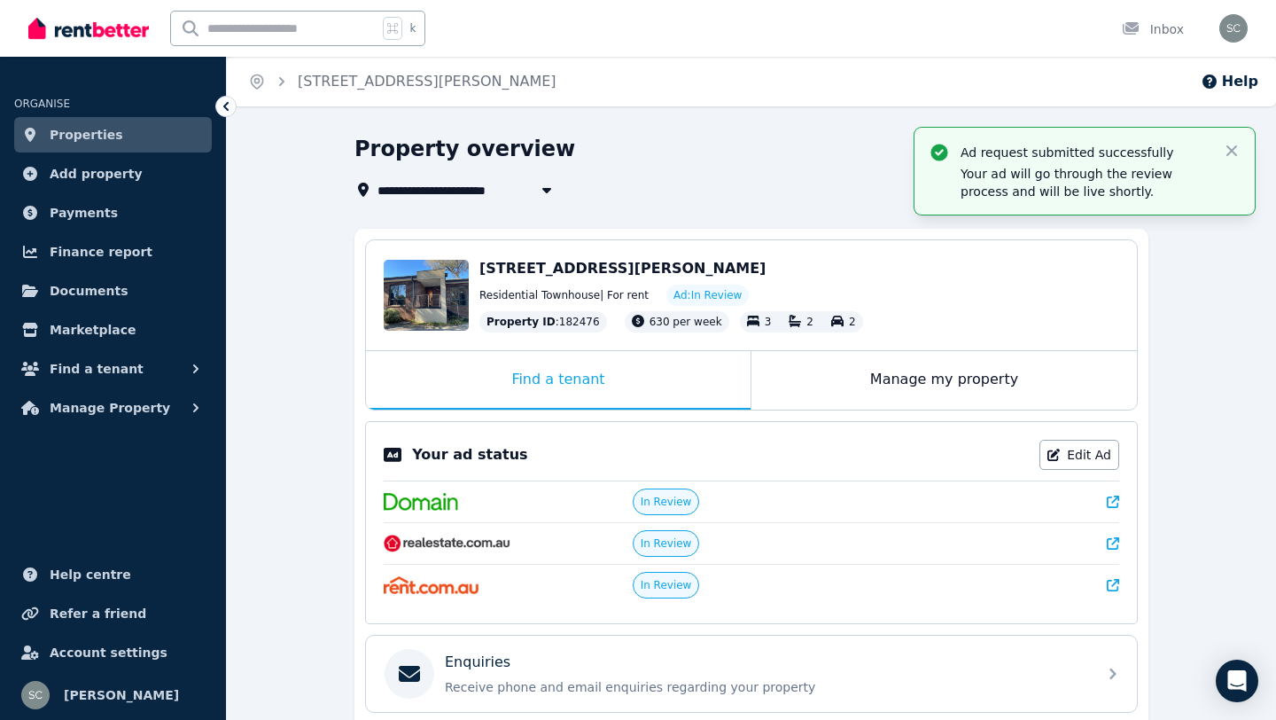
click at [110, 129] on span "Properties" at bounding box center [87, 134] width 74 height 21
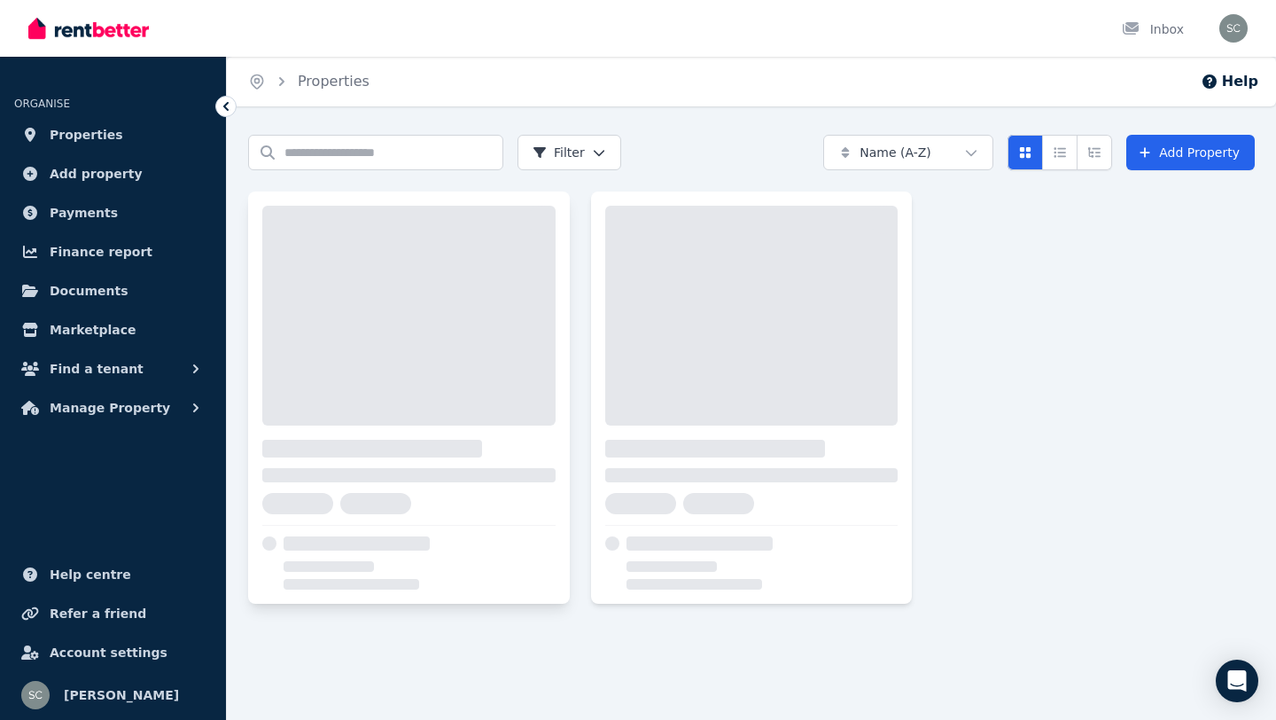
click at [401, 471] on div at bounding box center [408, 475] width 293 height 14
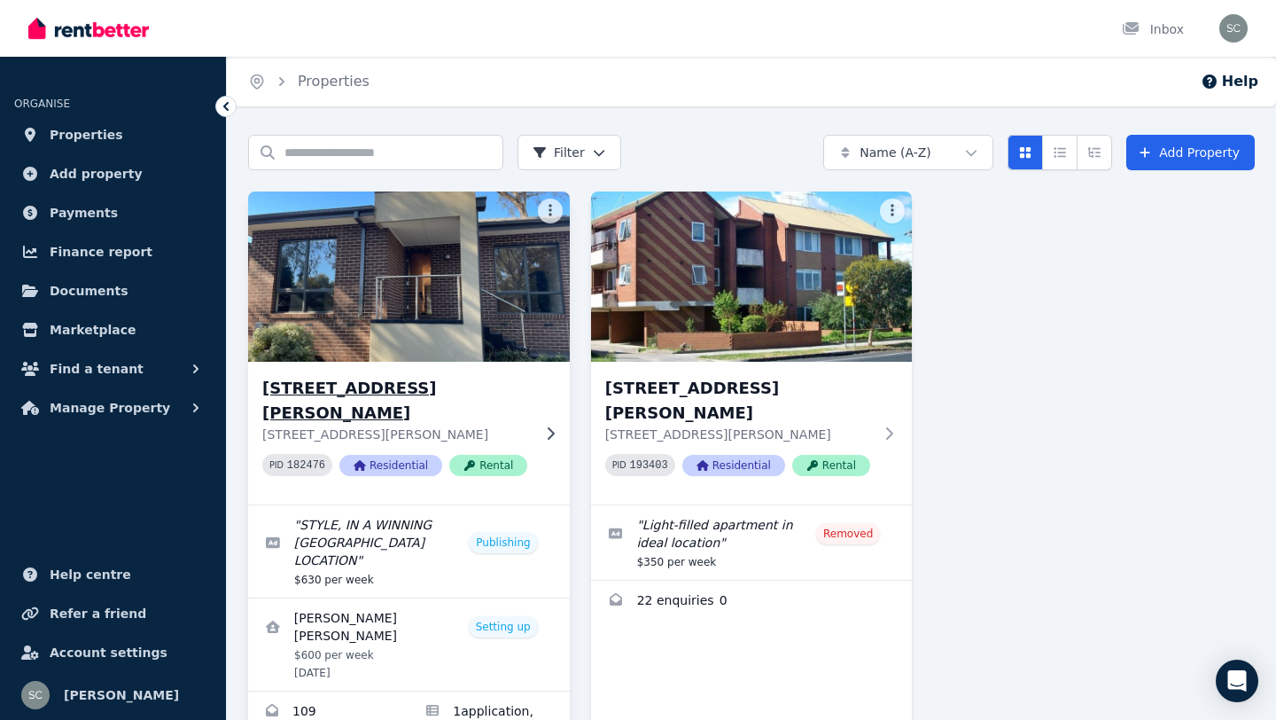
click at [420, 394] on h3 "[STREET_ADDRESS][PERSON_NAME]" at bounding box center [396, 401] width 269 height 50
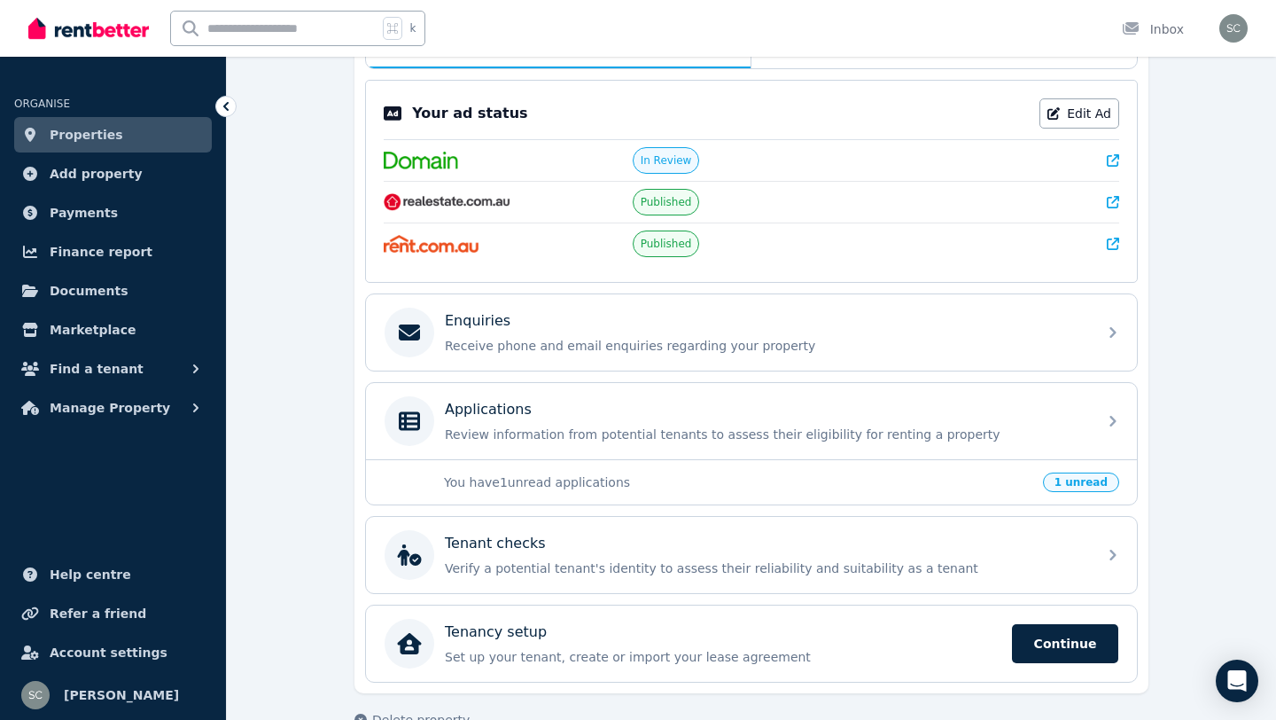
scroll to position [344, 0]
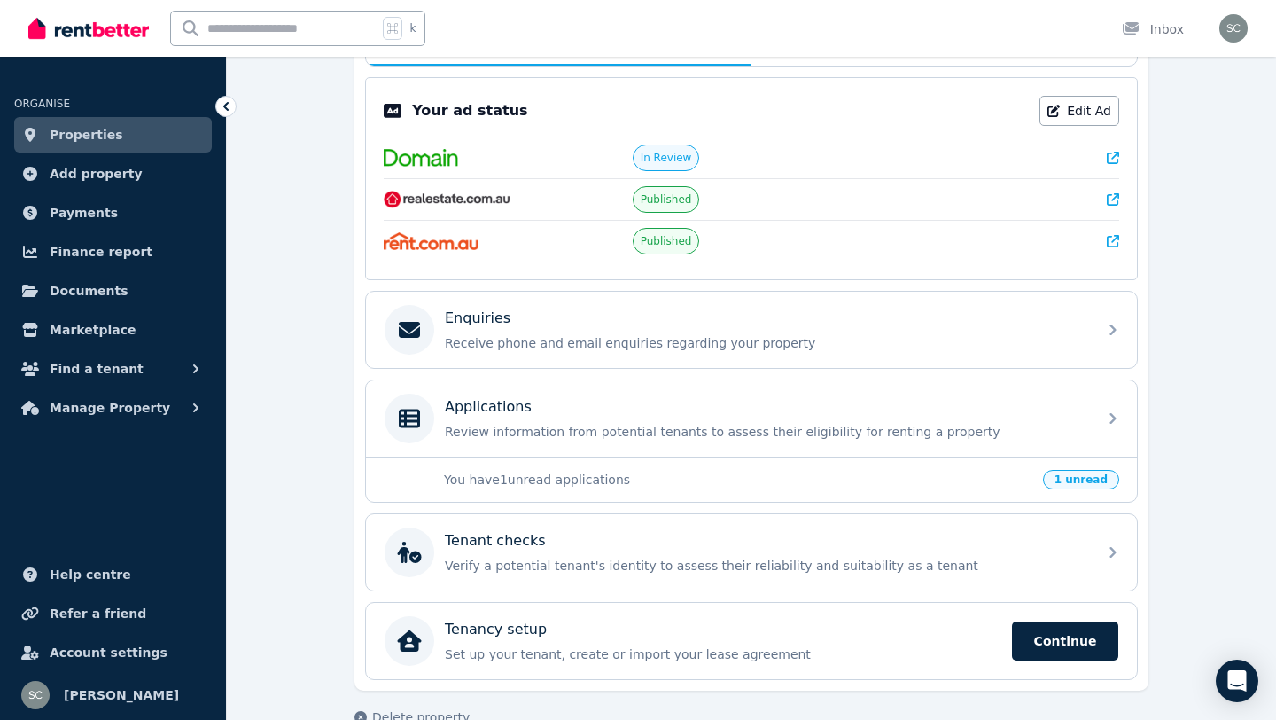
click at [921, 478] on p "You have 1 unread applications" at bounding box center [738, 480] width 588 height 18
click at [1082, 478] on span "1 unread" at bounding box center [1081, 479] width 76 height 19
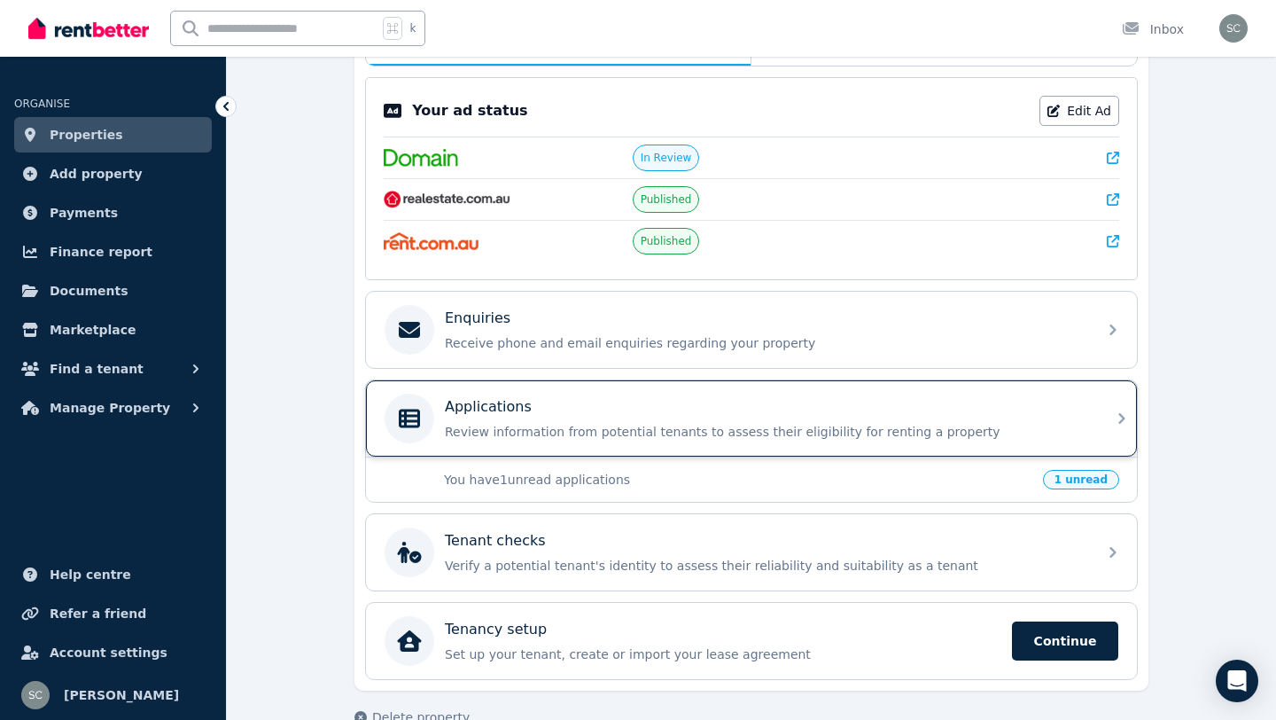
click at [1040, 410] on div "Applications" at bounding box center [766, 406] width 642 height 21
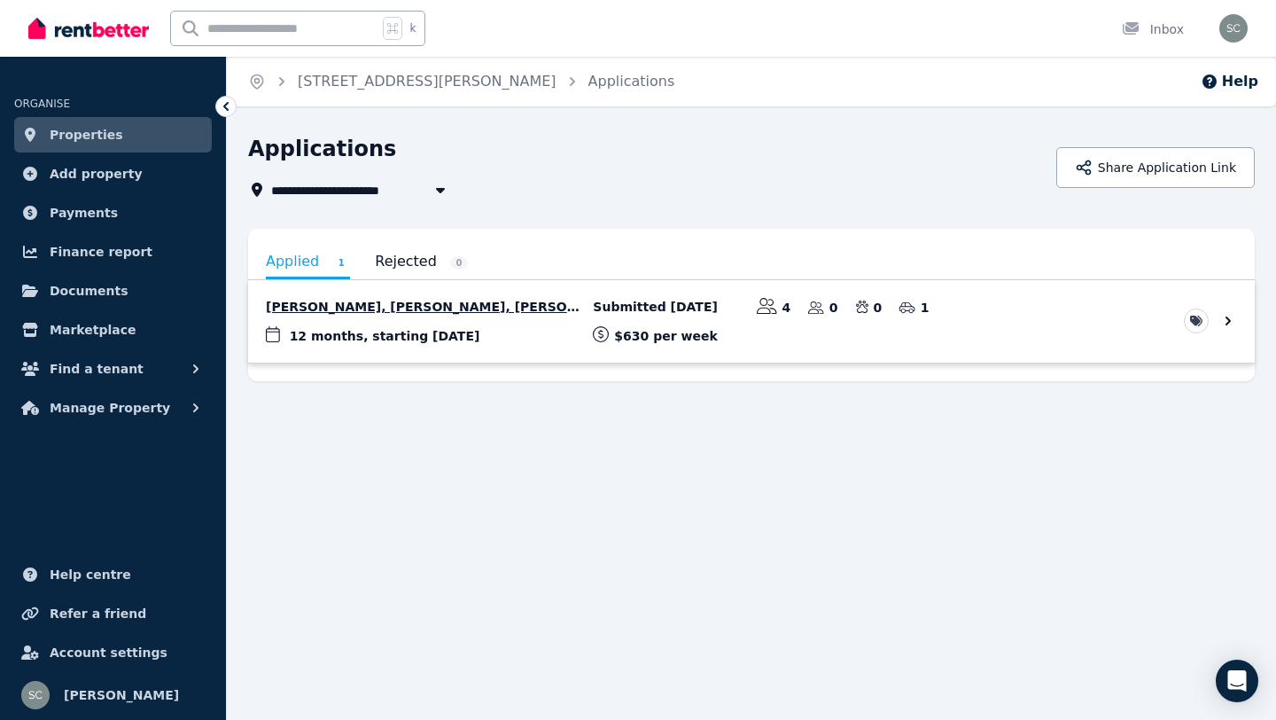
click at [1042, 298] on link "View application: Katharina Papadimitriou, Natasha Papadimitriou, Elisha Papadi…" at bounding box center [751, 321] width 1007 height 82
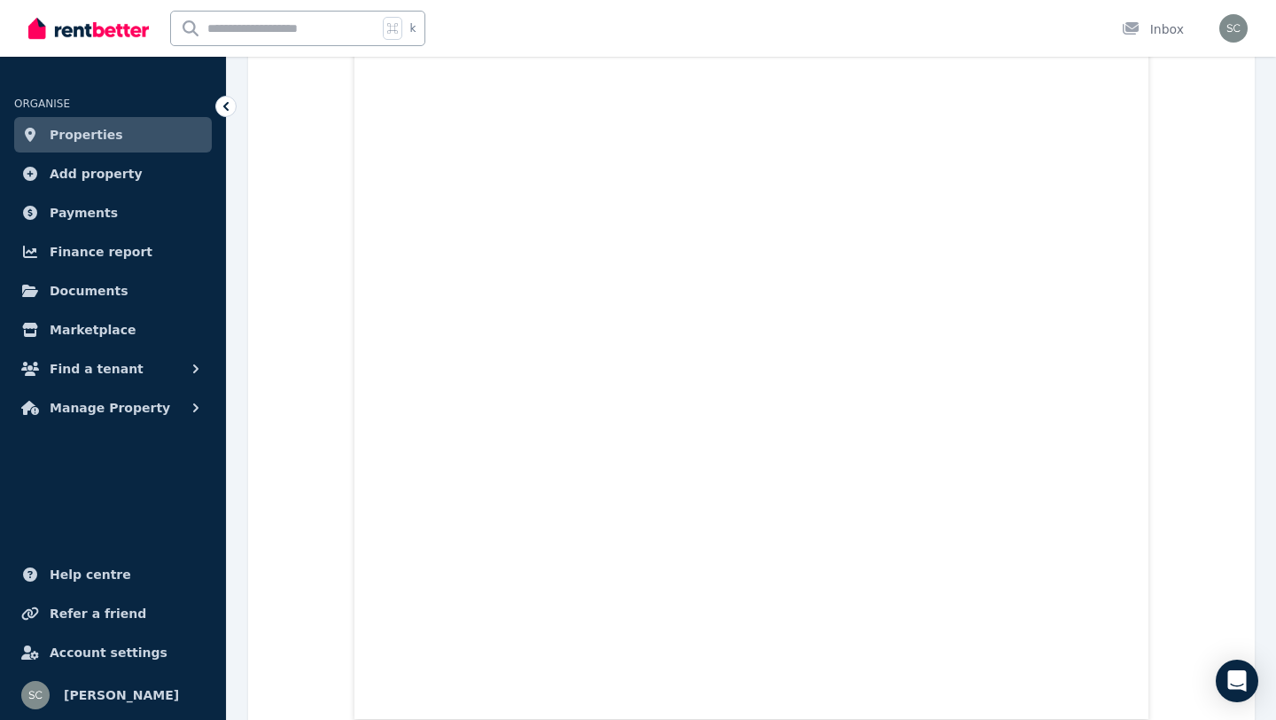
scroll to position [54872, 0]
